Goal: Task Accomplishment & Management: Complete application form

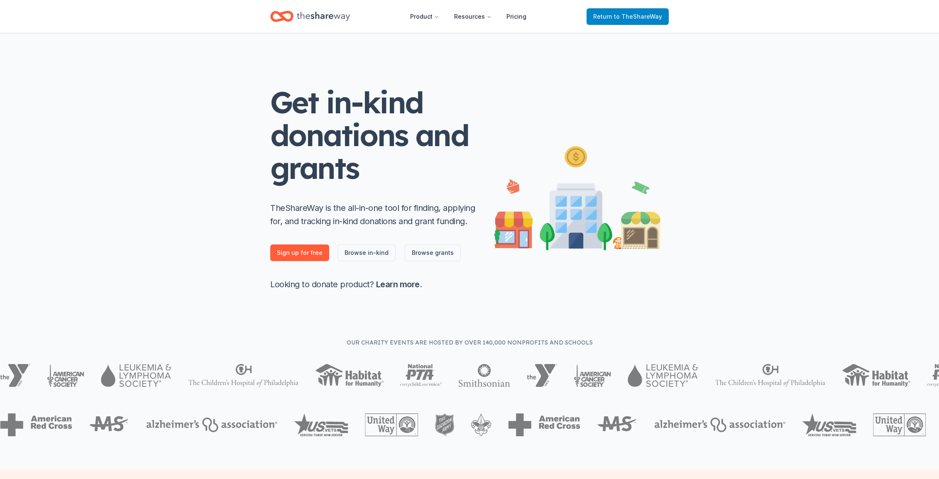
click at [656, 21] on link "Return to TheShareWay" at bounding box center [628, 16] width 82 height 17
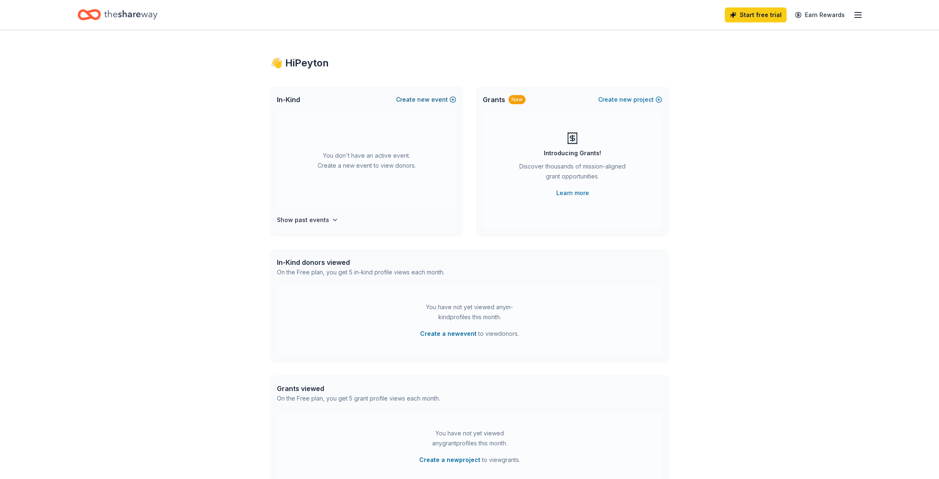
scroll to position [2, 0]
click at [440, 97] on button "Create new event" at bounding box center [426, 97] width 60 height 10
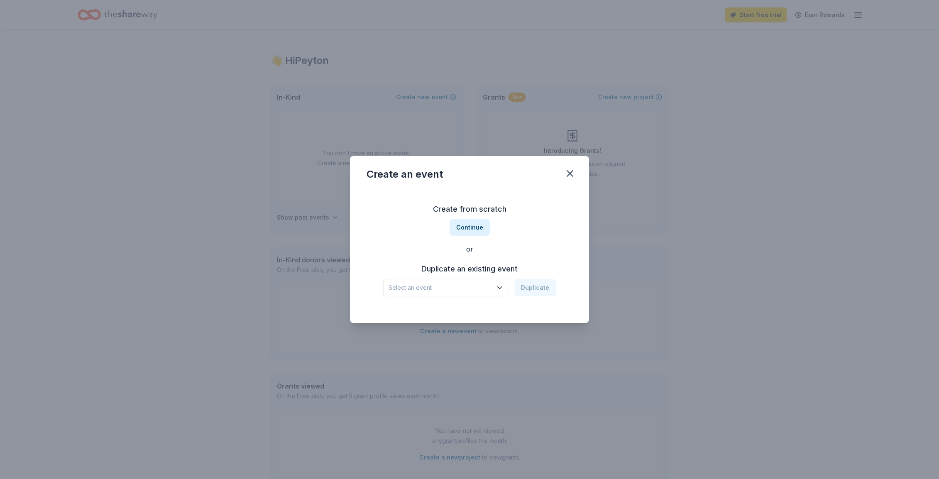
click at [458, 290] on span "Select an event" at bounding box center [441, 288] width 104 height 10
click at [456, 314] on div "Bourbon & Bow Ties Gala Fundraiser" at bounding box center [445, 310] width 107 height 10
click at [544, 287] on button "Duplicate" at bounding box center [535, 287] width 42 height 17
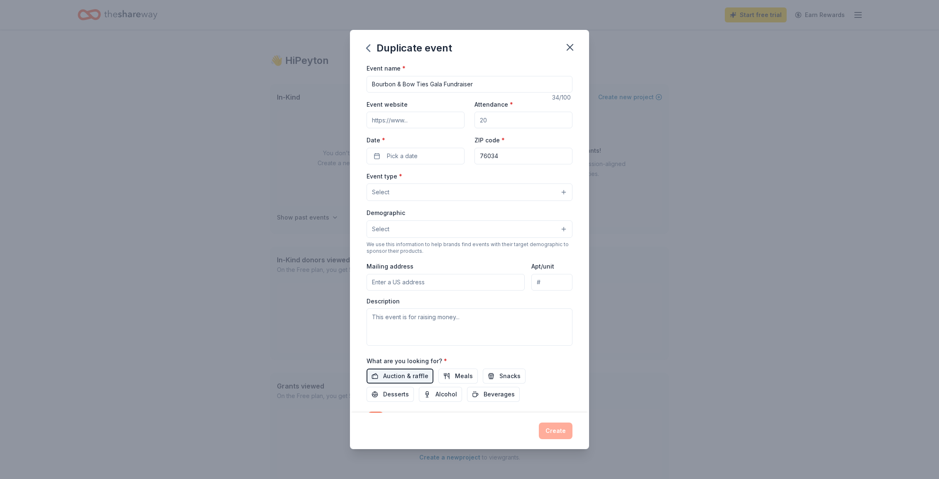
click at [534, 121] on input "Attendance *" at bounding box center [524, 120] width 98 height 17
click at [414, 81] on input "Bourbon & Bow Ties Gala Fundraiser" at bounding box center [470, 84] width 206 height 17
click at [419, 156] on button "Pick a date" at bounding box center [416, 156] width 98 height 17
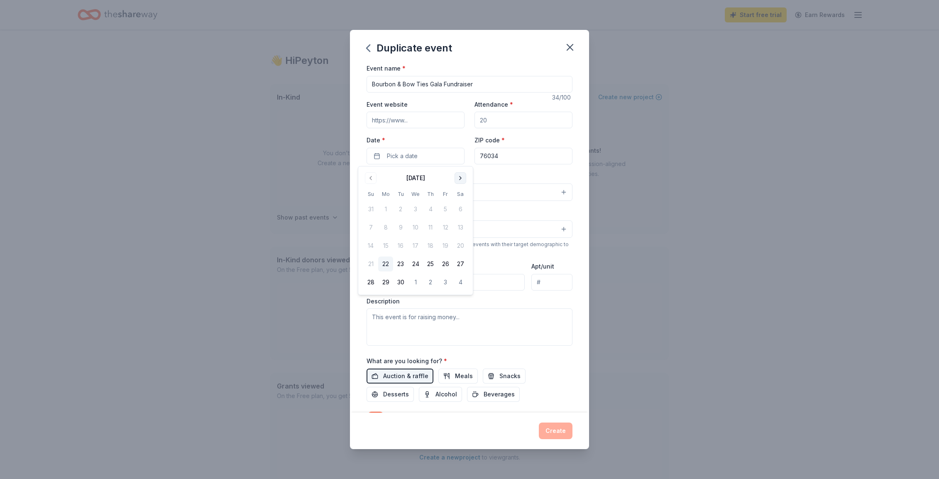
click at [464, 180] on button "Go to next month" at bounding box center [461, 178] width 12 height 12
click at [463, 180] on button "Go to next month" at bounding box center [461, 178] width 12 height 12
click at [459, 246] on button "15" at bounding box center [460, 245] width 15 height 15
click at [496, 126] on input "Attendance *" at bounding box center [524, 120] width 98 height 17
drag, startPoint x: 504, startPoint y: 120, endPoint x: 469, endPoint y: 118, distance: 35.3
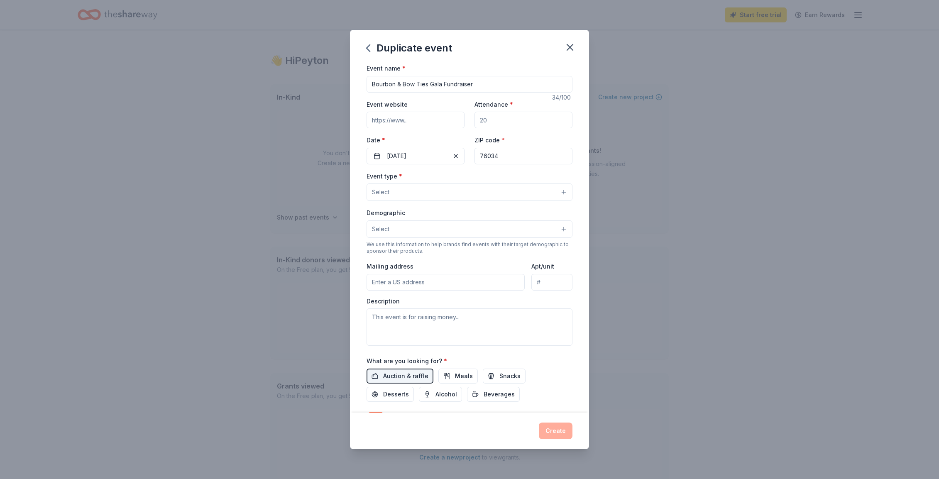
click at [469, 118] on div "Event website Attendance * Date * [DATE] ZIP code * 76034" at bounding box center [470, 131] width 206 height 65
type input "150"
click at [408, 117] on input "Event website" at bounding box center [416, 120] width 98 height 17
type input "[DOMAIN_NAME]"
click at [474, 81] on input "Bourbon & Bow Ties Gala Fundraiser" at bounding box center [470, 84] width 206 height 17
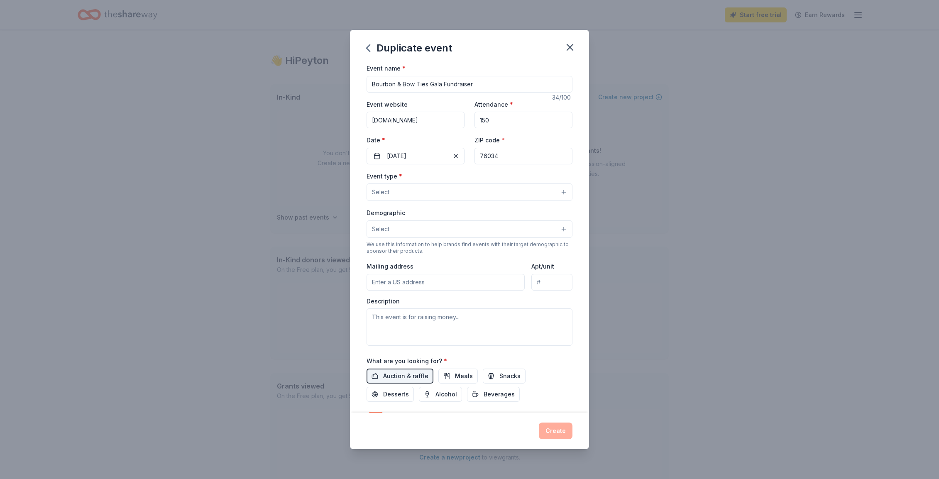
click at [474, 81] on input "Bourbon & Bow Ties Gala Fundraiser" at bounding box center [470, 84] width 206 height 17
type input "Viva [GEOGRAPHIC_DATA] - [PERSON_NAME] Elementary Fall Fundraiser"
click at [401, 190] on button "Select" at bounding box center [470, 192] width 206 height 17
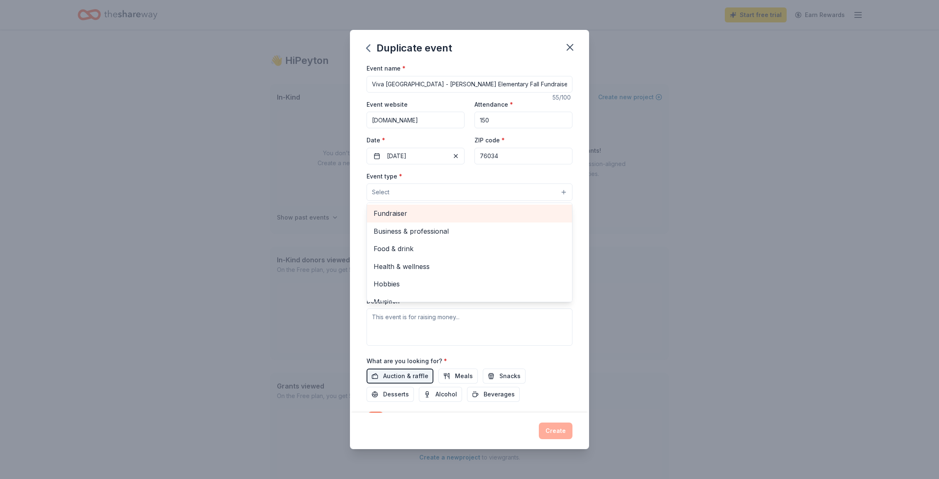
click at [404, 214] on span "Fundraiser" at bounding box center [470, 213] width 192 height 11
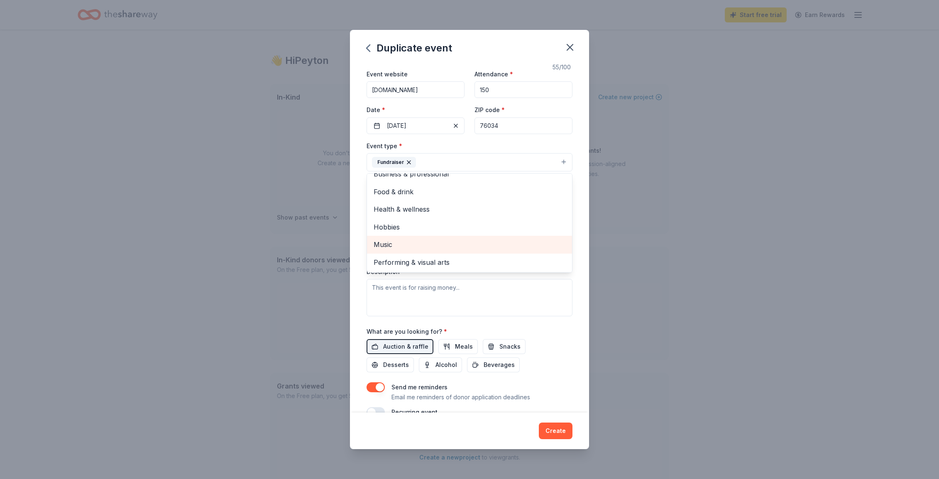
scroll to position [39, 0]
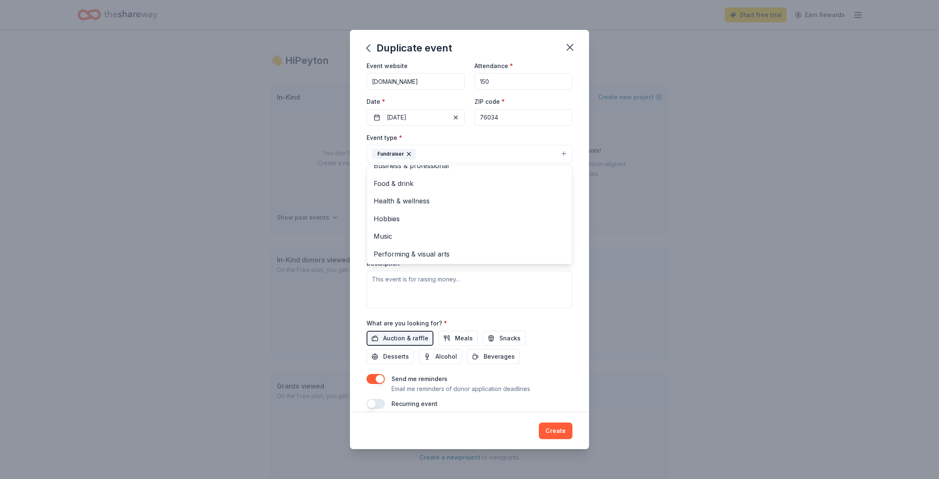
click at [472, 154] on button "Fundraiser" at bounding box center [470, 154] width 206 height 18
click at [418, 197] on button "Select" at bounding box center [470, 191] width 206 height 17
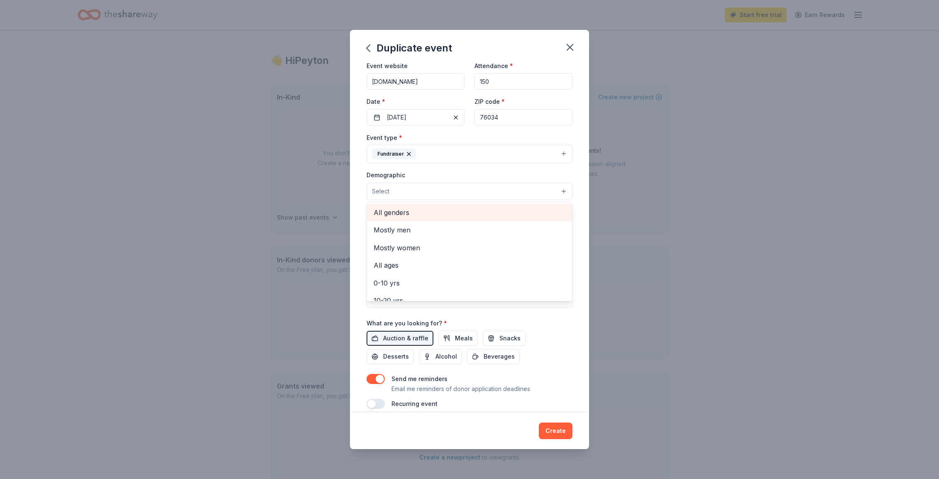
click at [401, 214] on span "All genders" at bounding box center [470, 212] width 192 height 11
click at [391, 230] on span "30-40 yrs" at bounding box center [470, 224] width 192 height 11
click at [394, 228] on span "40-50 yrs" at bounding box center [470, 227] width 192 height 11
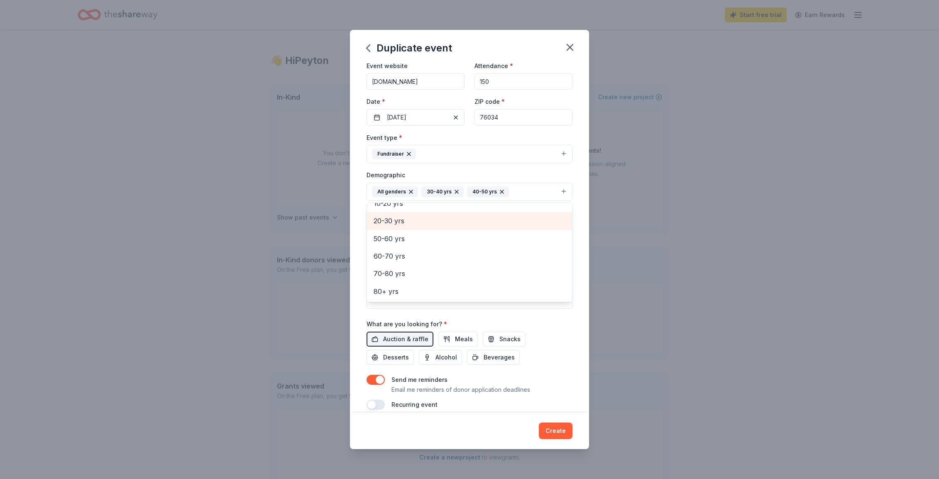
scroll to position [81, 0]
click at [581, 209] on div "Event name * Viva [GEOGRAPHIC_DATA] - [PERSON_NAME] Elementary Fall Fundraiser …" at bounding box center [469, 238] width 239 height 350
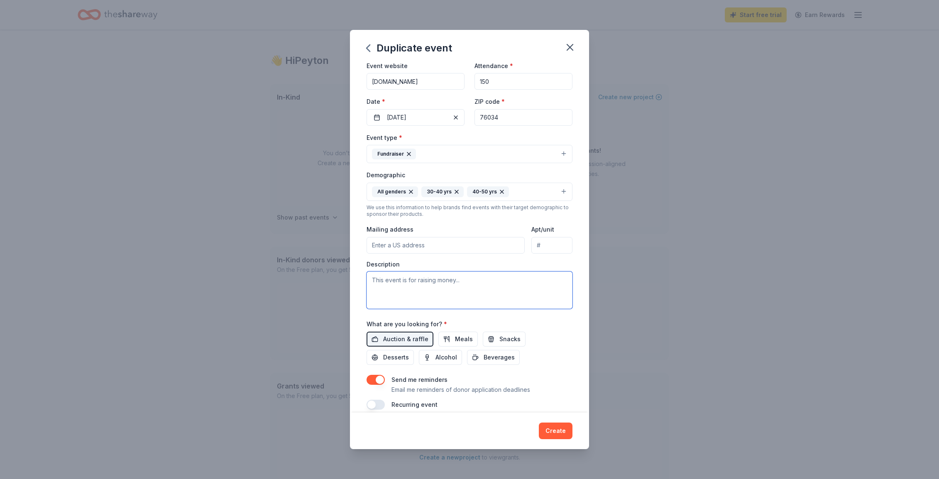
click at [400, 277] on textarea at bounding box center [470, 290] width 206 height 37
paste textarea "“At [PERSON_NAME][GEOGRAPHIC_DATA], we partner with families, educators, and ou…"
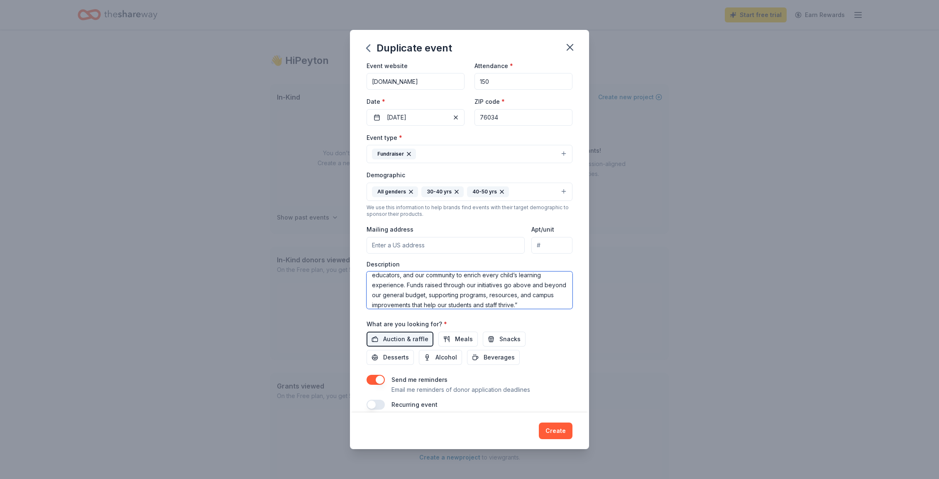
scroll to position [0, 0]
drag, startPoint x: 381, startPoint y: 280, endPoint x: 365, endPoint y: 279, distance: 16.3
click at [365, 279] on div "Event name * Viva [GEOGRAPHIC_DATA] - [PERSON_NAME] Elementary Fall Fundraiser …" at bounding box center [469, 238] width 239 height 350
drag, startPoint x: 473, startPoint y: 282, endPoint x: 483, endPoint y: 279, distance: 9.8
click at [473, 282] on textarea "The 4th annual [PERSON_NAME][GEOGRAPHIC_DATA], we partner with families, educat…" at bounding box center [470, 290] width 206 height 37
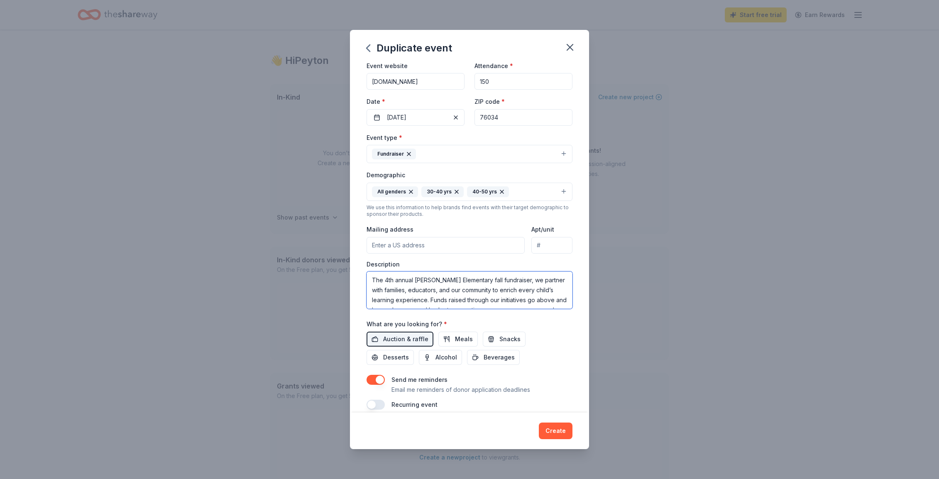
click at [518, 279] on textarea "The 4th annual [PERSON_NAME] Elementary fall fundraiser, we partner with famili…" at bounding box center [470, 290] width 206 height 37
drag, startPoint x: 463, startPoint y: 289, endPoint x: 420, endPoint y: 289, distance: 43.6
click at [420, 289] on textarea "The 4th annual [PERSON_NAME] Elementary fall fundraiser, is held in partnership…" at bounding box center [470, 290] width 206 height 37
drag, startPoint x: 399, startPoint y: 301, endPoint x: 386, endPoint y: 298, distance: 12.7
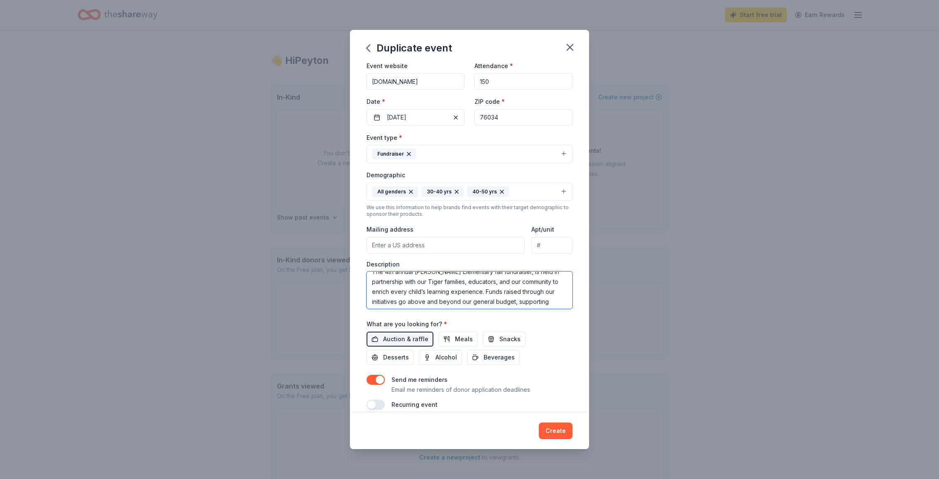
click at [368, 302] on textarea "The 4th annual [PERSON_NAME] Elementary fall fundraiser, is held in partnership…" at bounding box center [470, 290] width 206 height 37
click at [530, 281] on textarea "The 4th annual [PERSON_NAME] Elementary fall fundraiser, is held in partnership…" at bounding box center [470, 290] width 206 height 37
drag, startPoint x: 372, startPoint y: 292, endPoint x: 391, endPoint y: 291, distance: 19.1
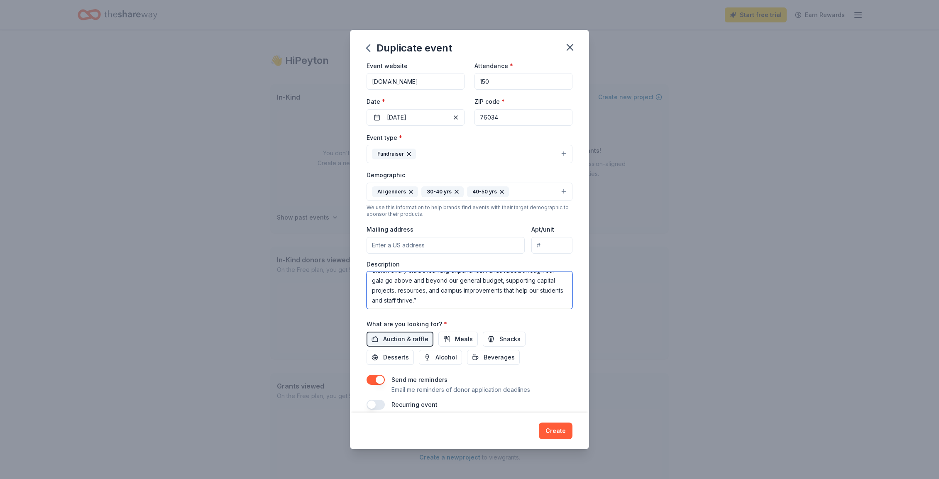
click at [372, 292] on textarea "The 4th annual [PERSON_NAME] Elementary fall fundraiser, is held in partnership…" at bounding box center [470, 290] width 206 height 37
drag, startPoint x: 445, startPoint y: 300, endPoint x: 371, endPoint y: 301, distance: 73.5
click at [371, 301] on textarea "The 4th annual [PERSON_NAME] Elementary fall fundraiser, is held in partnership…" at bounding box center [470, 290] width 206 height 37
click at [437, 294] on textarea "The 4th annual [PERSON_NAME] Elementary fall fundraiser, is held in partnership…" at bounding box center [470, 290] width 206 height 37
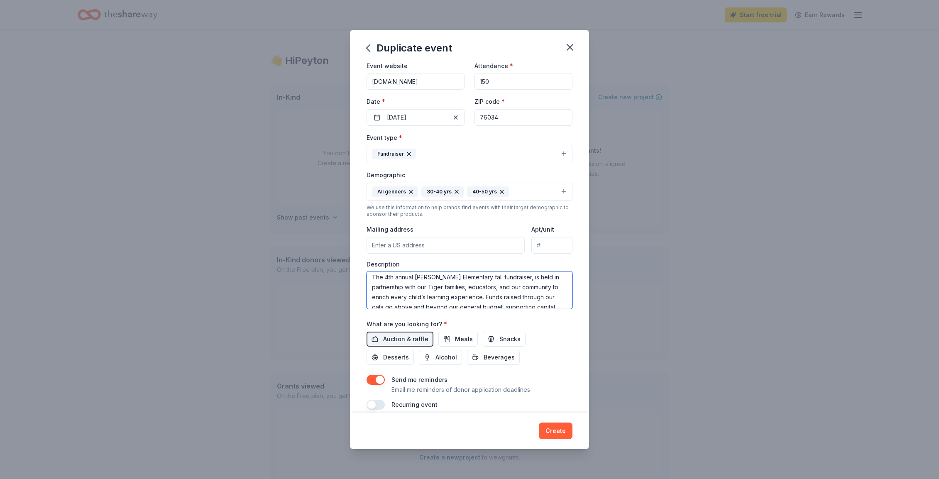
click at [437, 294] on textarea "The 4th annual [PERSON_NAME] Elementary fall fundraiser, is held in partnership…" at bounding box center [470, 290] width 206 height 37
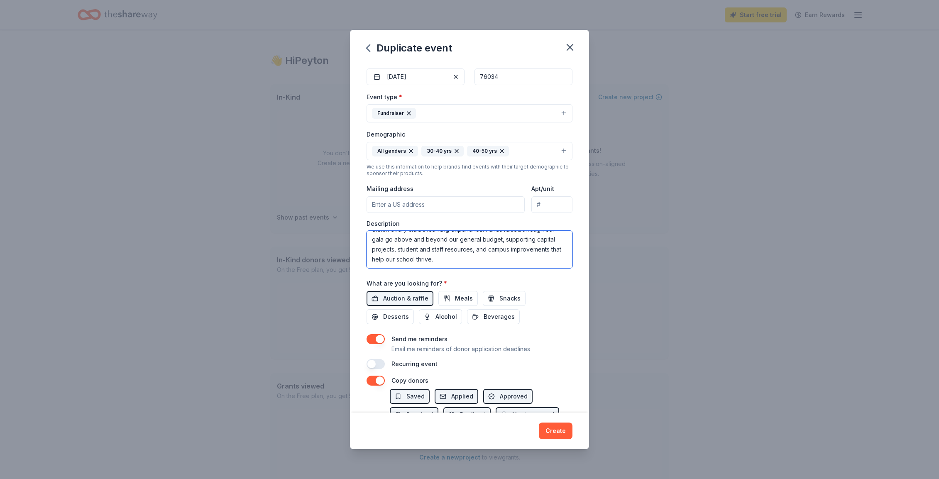
scroll to position [95, 0]
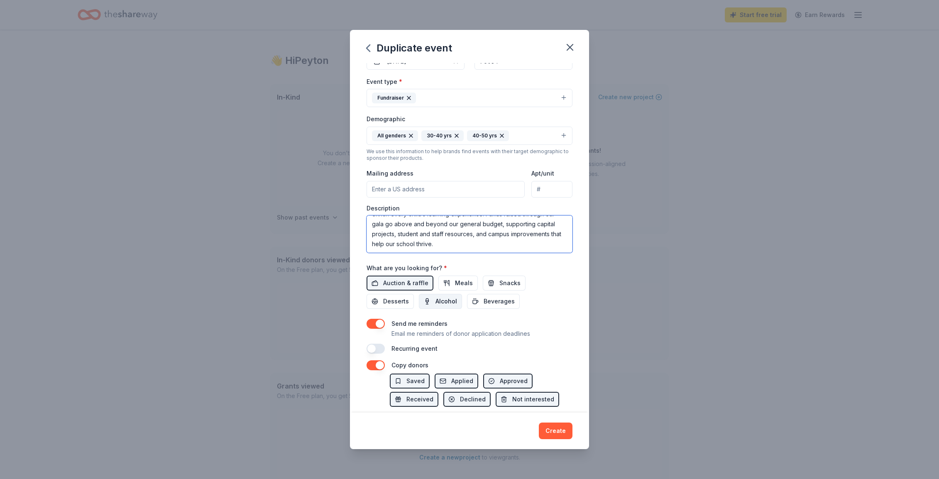
type textarea "The 4th annual [PERSON_NAME] Elementary fall fundraiser, is held in partnership…"
click at [436, 302] on span "Alcohol" at bounding box center [447, 301] width 22 height 10
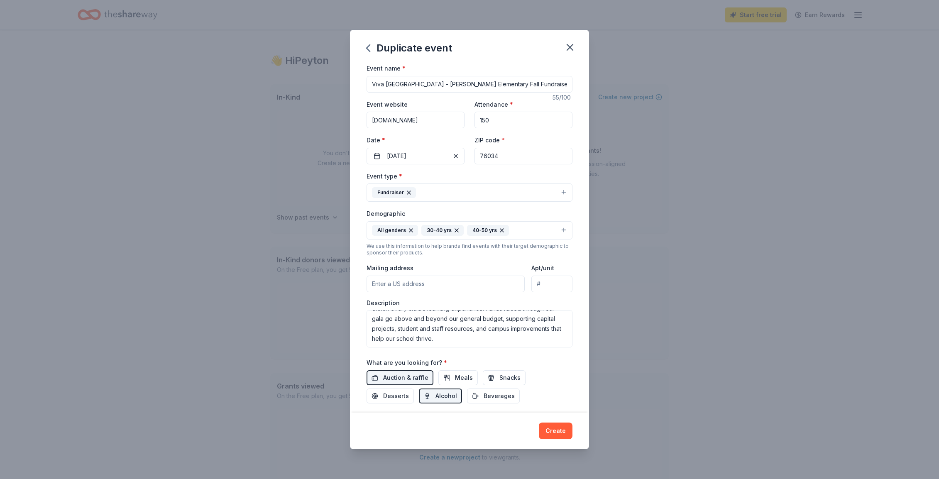
scroll to position [29, 0]
click at [564, 431] on button "Create" at bounding box center [556, 431] width 34 height 17
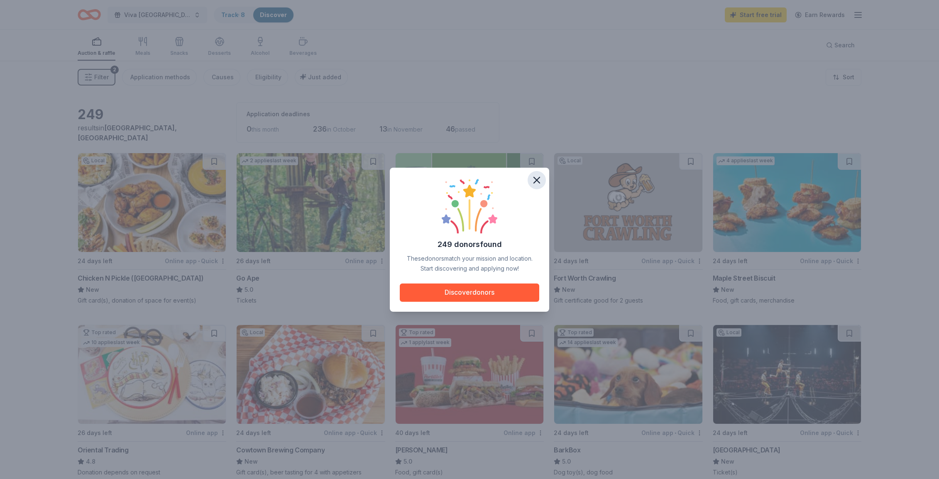
click at [539, 179] on icon "button" at bounding box center [537, 180] width 12 height 12
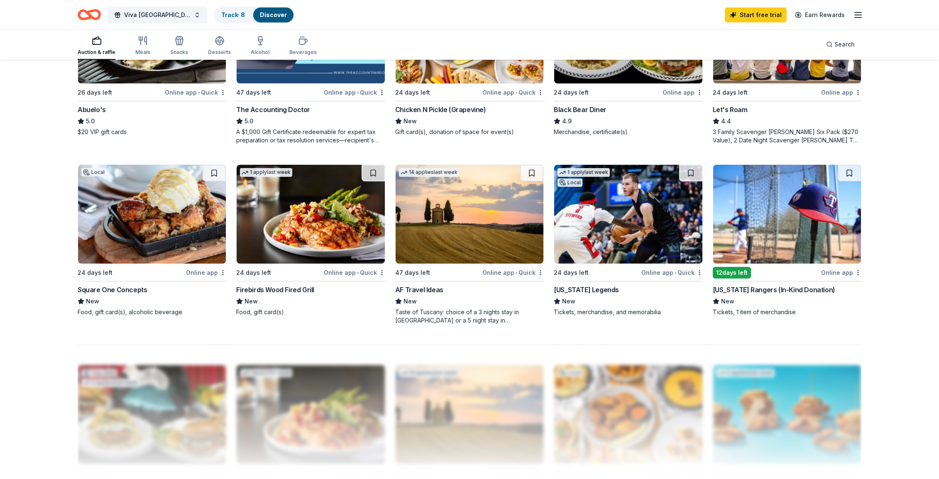
scroll to position [509, 0]
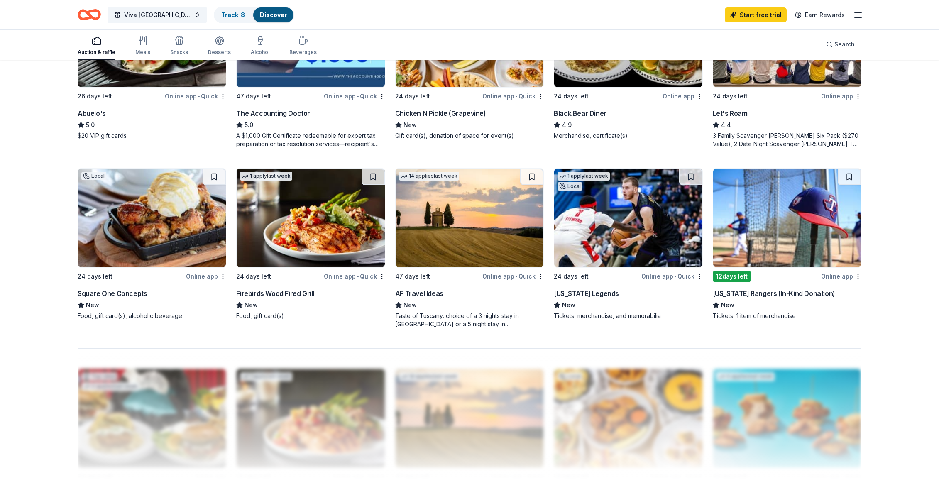
click at [729, 277] on div "12 days left" at bounding box center [732, 277] width 38 height 12
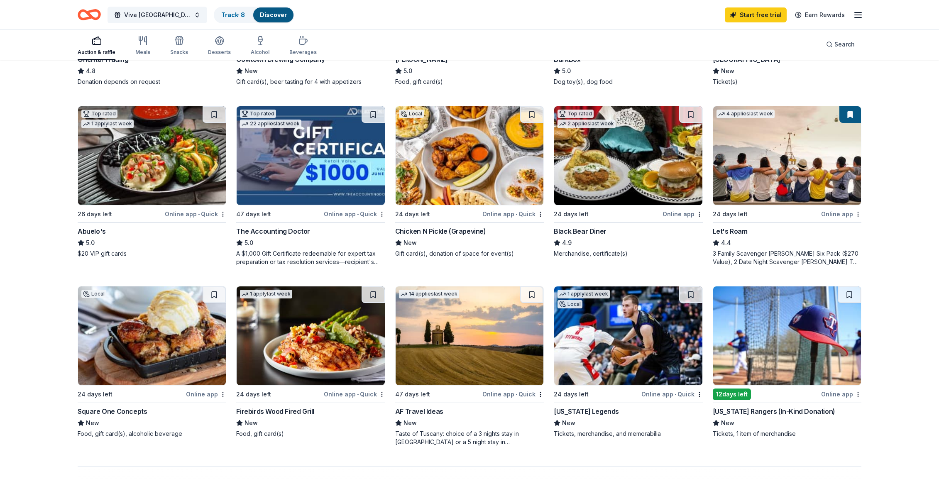
scroll to position [389, 0]
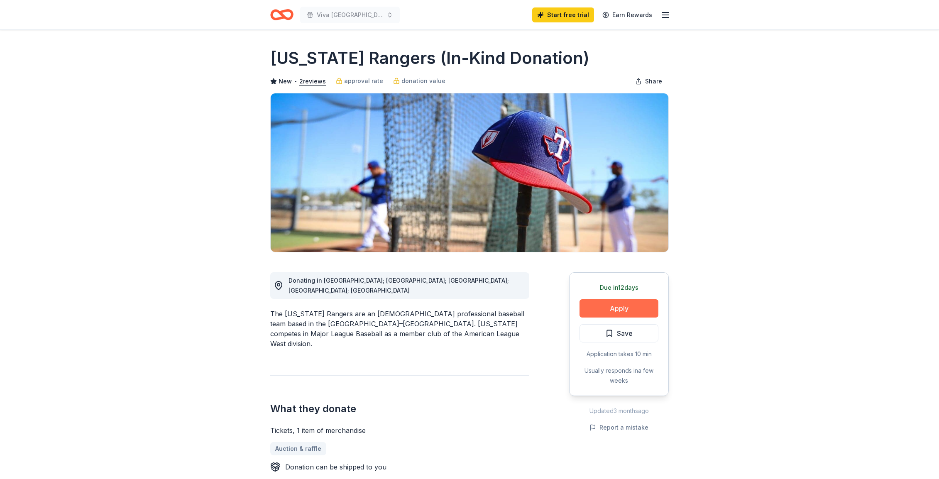
click at [622, 306] on button "Apply" at bounding box center [619, 308] width 79 height 18
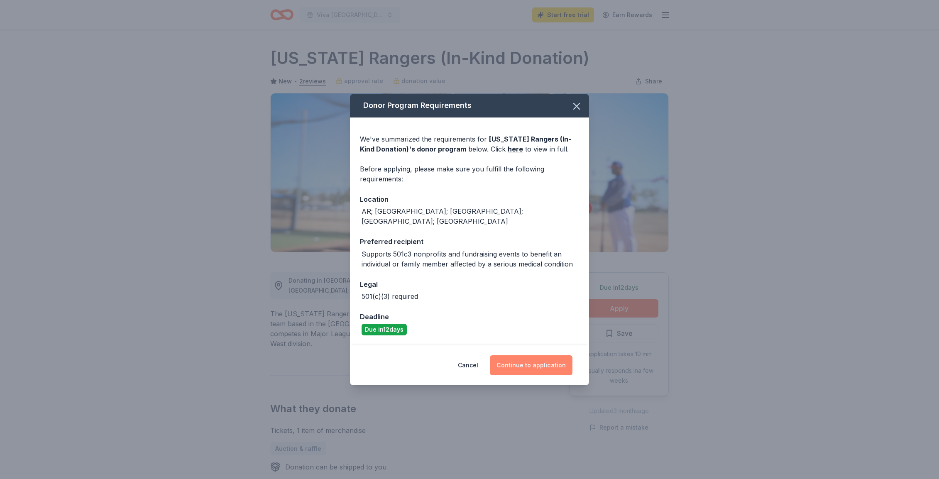
click at [546, 361] on button "Continue to application" at bounding box center [531, 365] width 83 height 20
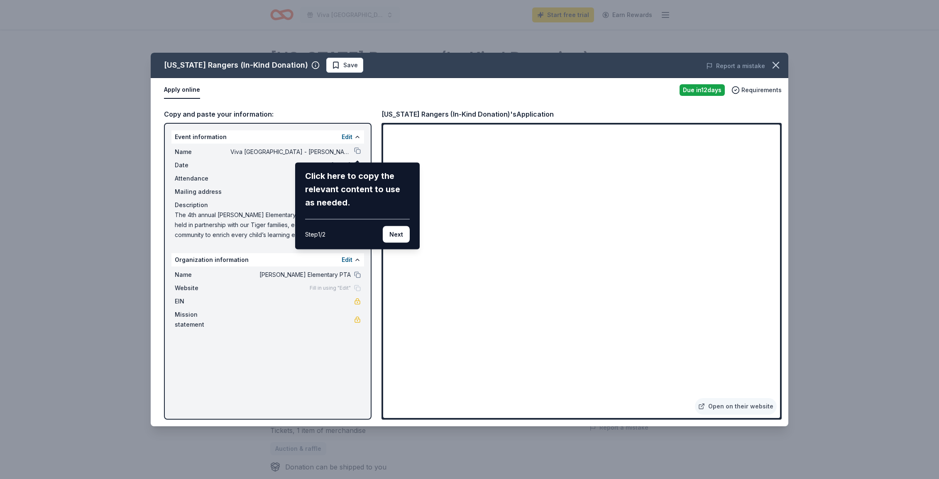
click at [404, 238] on button "Next" at bounding box center [396, 234] width 27 height 17
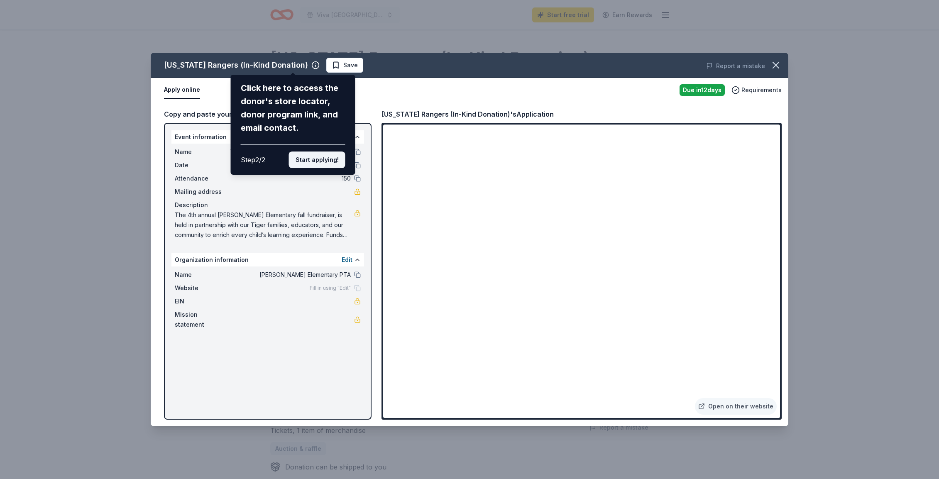
click at [309, 160] on button "Start applying!" at bounding box center [317, 160] width 56 height 17
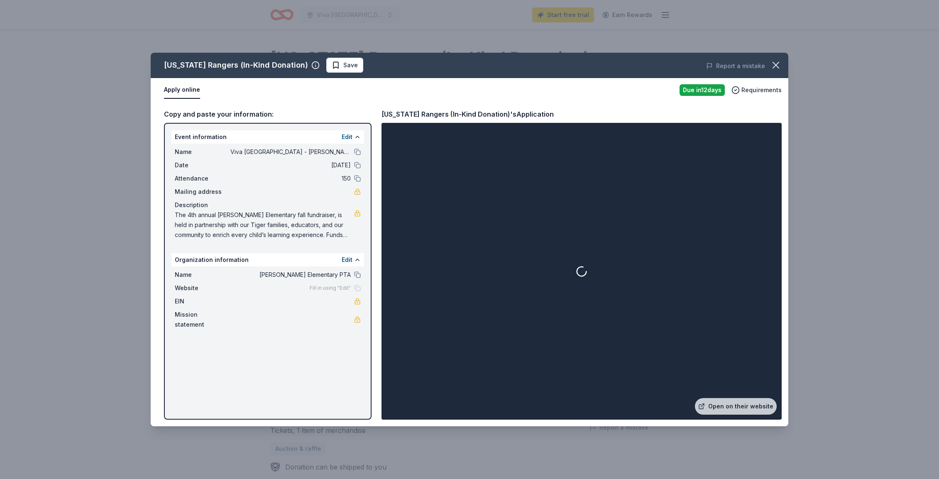
click at [595, 282] on div at bounding box center [581, 272] width 397 height 294
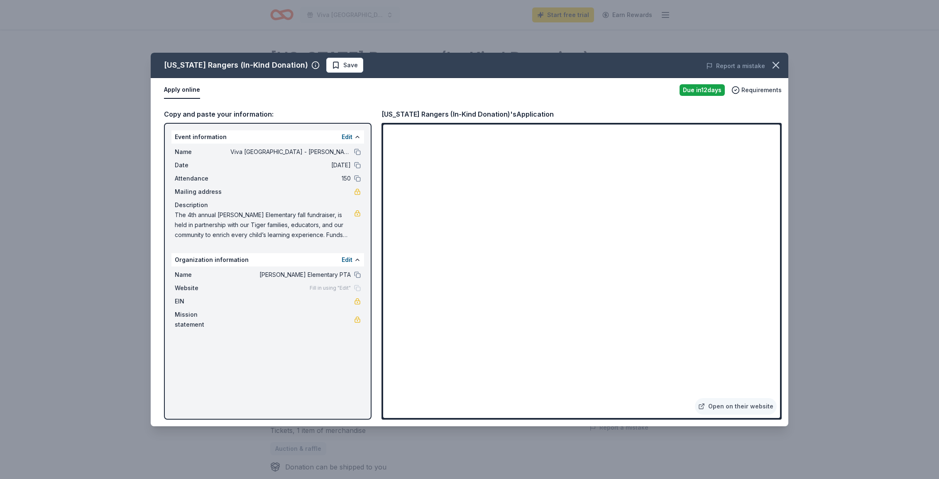
click at [284, 225] on span "The 4th annual [PERSON_NAME] Elementary fall fundraiser, is held in partnership…" at bounding box center [264, 225] width 179 height 30
click at [313, 225] on span "The 4th annual [PERSON_NAME] Elementary fall fundraiser, is held in partnership…" at bounding box center [264, 225] width 179 height 30
click at [358, 212] on link at bounding box center [357, 213] width 7 height 7
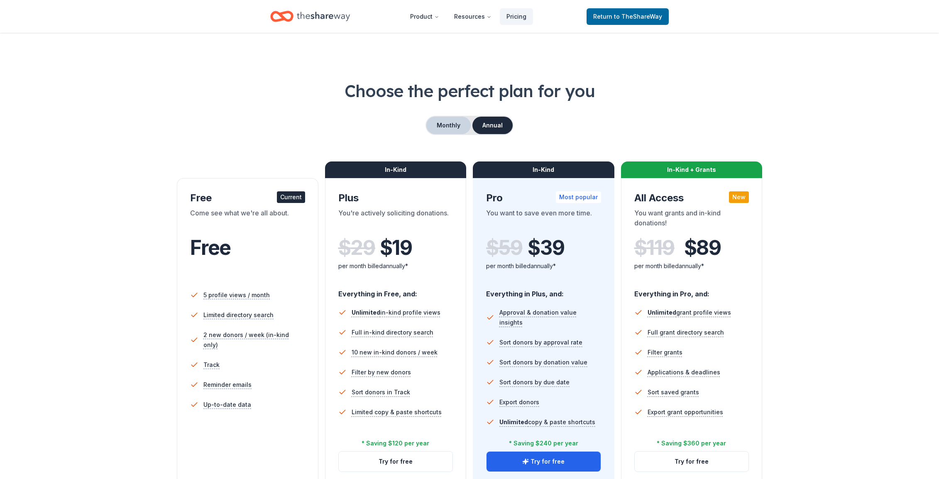
click at [441, 124] on button "Monthly" at bounding box center [448, 125] width 44 height 17
